Goal: Information Seeking & Learning: Check status

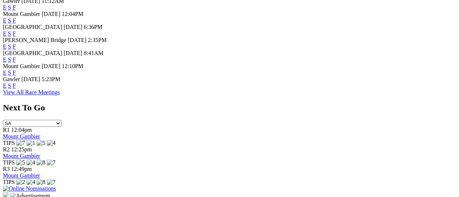
scroll to position [338, 0]
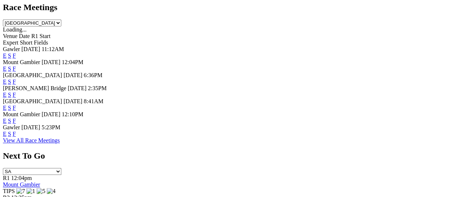
click at [16, 131] on link "F" at bounding box center [14, 134] width 3 height 6
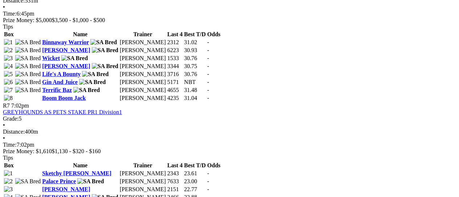
scroll to position [821, 0]
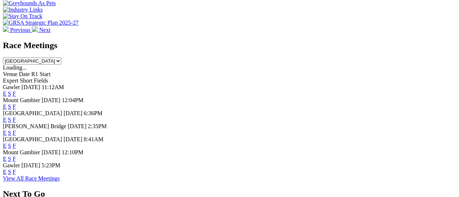
scroll to position [291, 0]
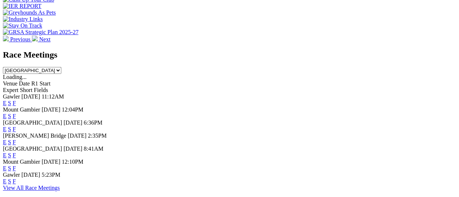
click at [16, 152] on link "F" at bounding box center [14, 155] width 3 height 6
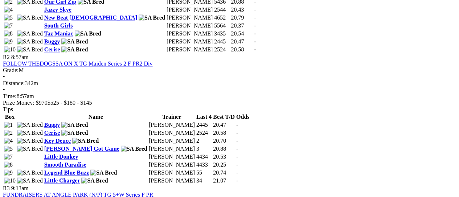
scroll to position [435, 0]
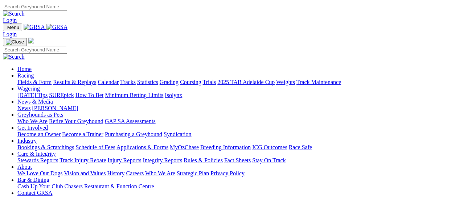
click at [84, 79] on link "Results & Replays" at bounding box center [74, 82] width 43 height 6
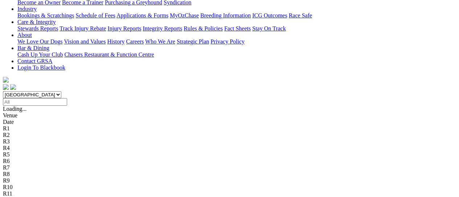
scroll to position [48, 0]
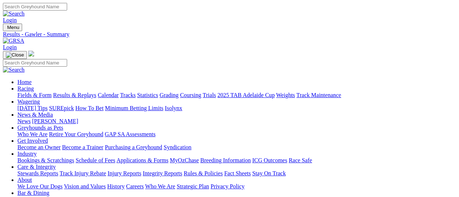
click at [34, 86] on link "Racing" at bounding box center [25, 89] width 16 height 6
